Goal: Transaction & Acquisition: Purchase product/service

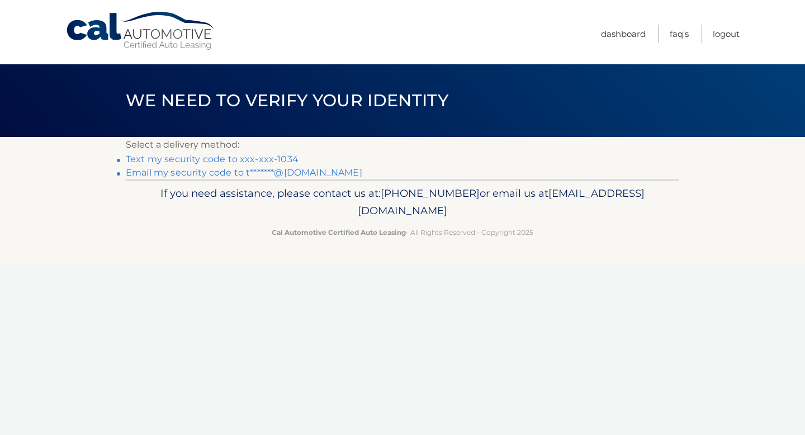
click at [300, 176] on link "Email my security code to t*******@gmail.com" at bounding box center [244, 172] width 236 height 11
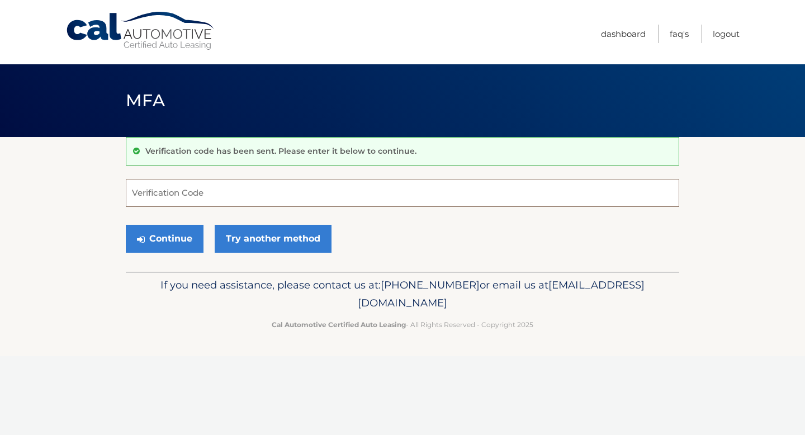
click at [339, 200] on input "Verification Code" at bounding box center [402, 193] width 553 height 28
type input "993767"
click at [126, 225] on button "Continue" at bounding box center [165, 239] width 78 height 28
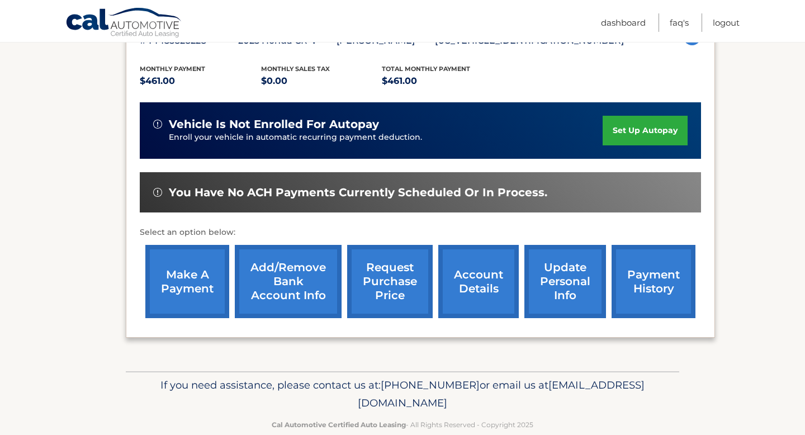
scroll to position [228, 0]
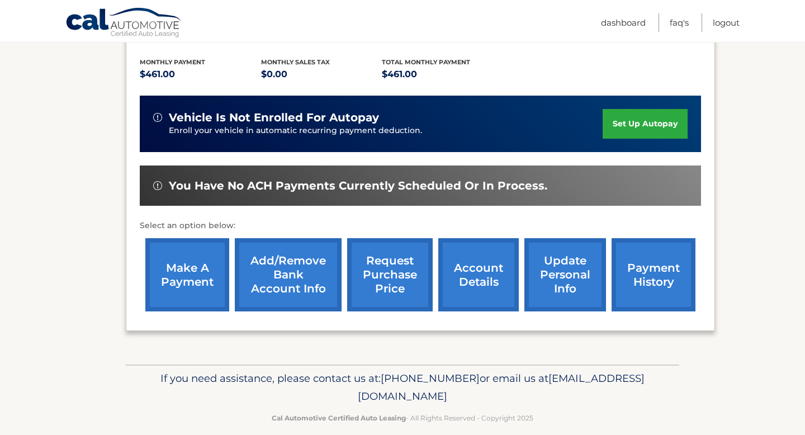
click at [194, 282] on link "make a payment" at bounding box center [187, 274] width 84 height 73
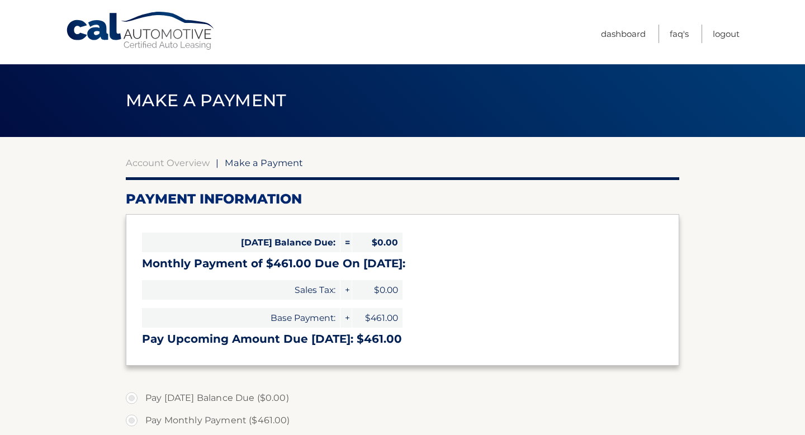
select select "MGUwY2QxODMtMTVkMC00MmQ5LWI0OWQtNTcwOTNlMThmNzhk"
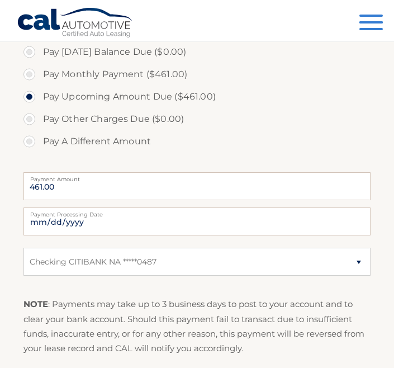
scroll to position [323, 0]
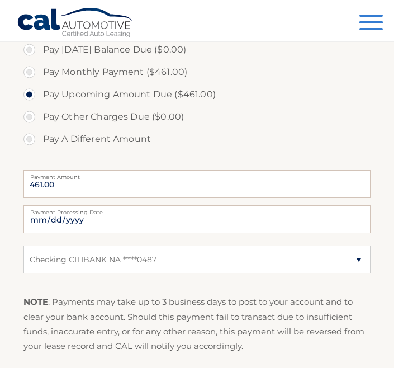
click at [86, 212] on label "Payment Processing Date" at bounding box center [197, 209] width 348 height 9
click at [86, 212] on input "2025-10-04" at bounding box center [197, 219] width 348 height 28
click at [89, 214] on label "Payment Processing Date" at bounding box center [197, 209] width 348 height 9
click at [89, 215] on input "2025-10-04" at bounding box center [197, 219] width 348 height 28
click at [97, 221] on input "2025-10-04" at bounding box center [197, 219] width 348 height 28
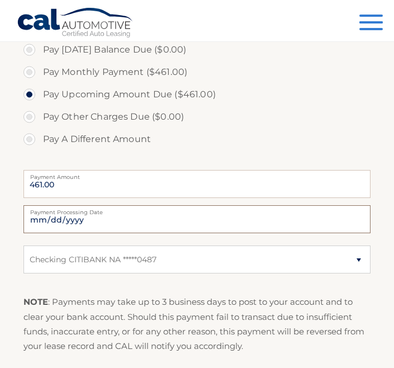
type input "2025-10-16"
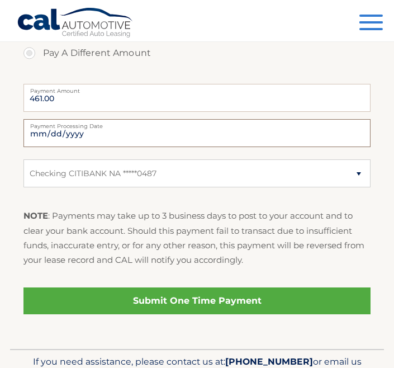
scroll to position [456, 0]
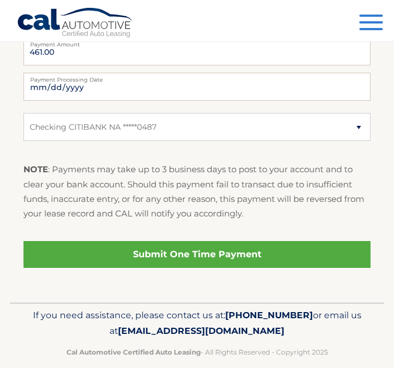
click at [173, 249] on link "Submit One Time Payment" at bounding box center [197, 254] width 348 height 27
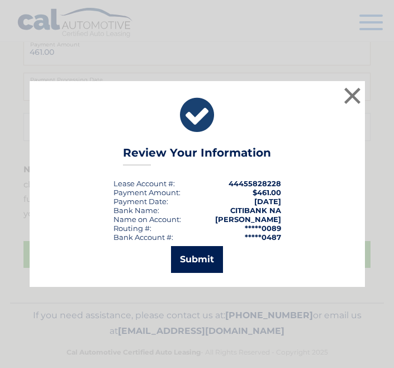
click at [203, 262] on button "Submit" at bounding box center [197, 259] width 52 height 27
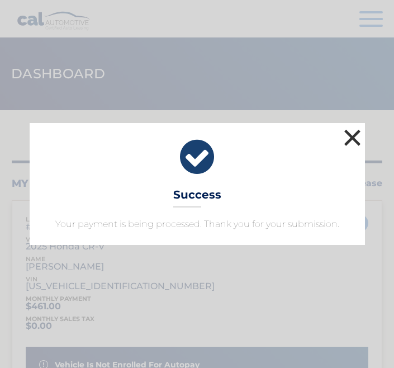
click at [354, 127] on button "×" at bounding box center [353, 137] width 22 height 22
